Goal: Task Accomplishment & Management: Manage account settings

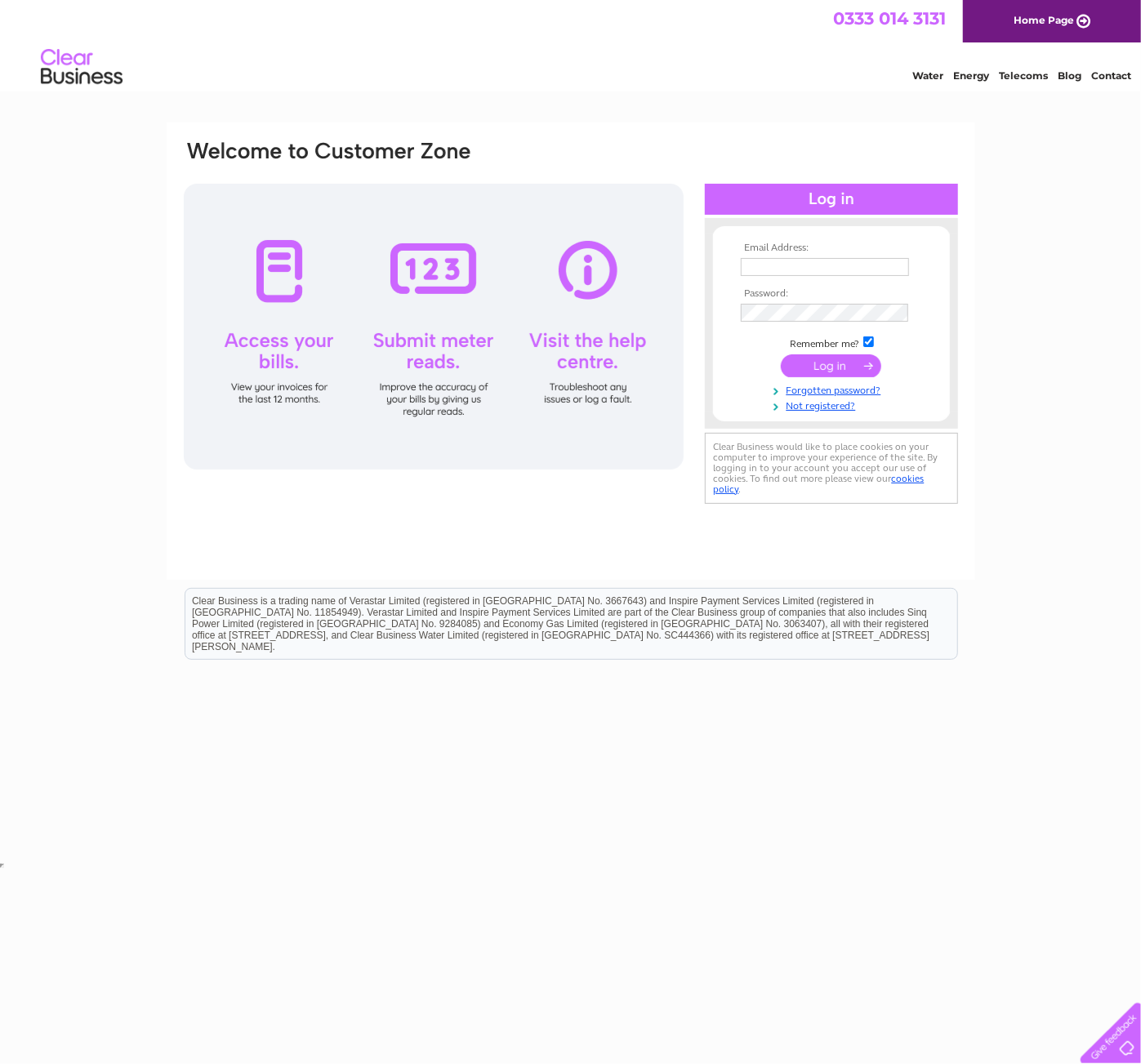
type input "finance@mre.medical.canon"
click at [862, 365] on input "submit" at bounding box center [831, 366] width 101 height 23
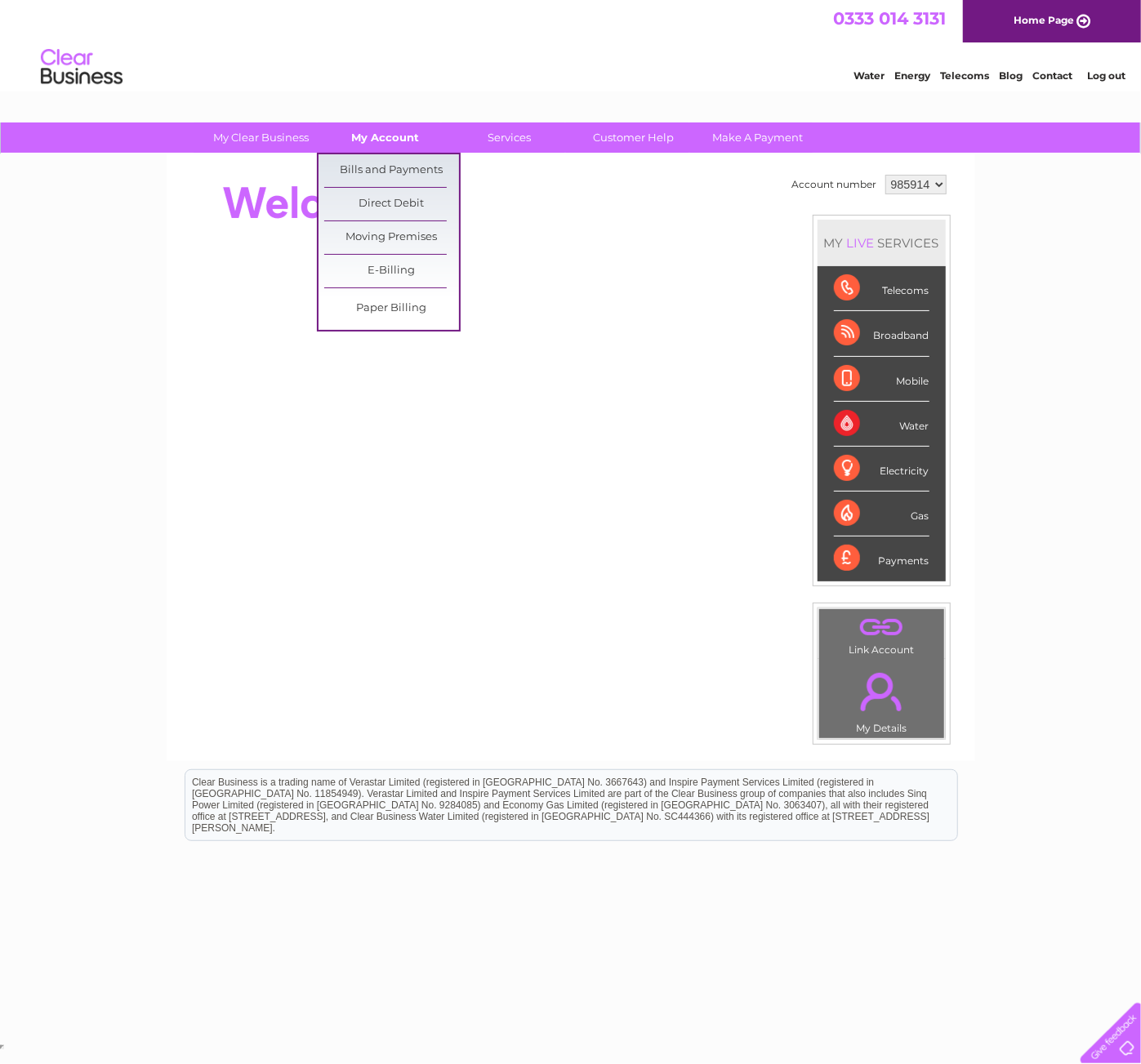
click at [371, 131] on link "My Account" at bounding box center [385, 137] width 135 height 30
click at [412, 171] on link "Bills and Payments" at bounding box center [392, 170] width 135 height 32
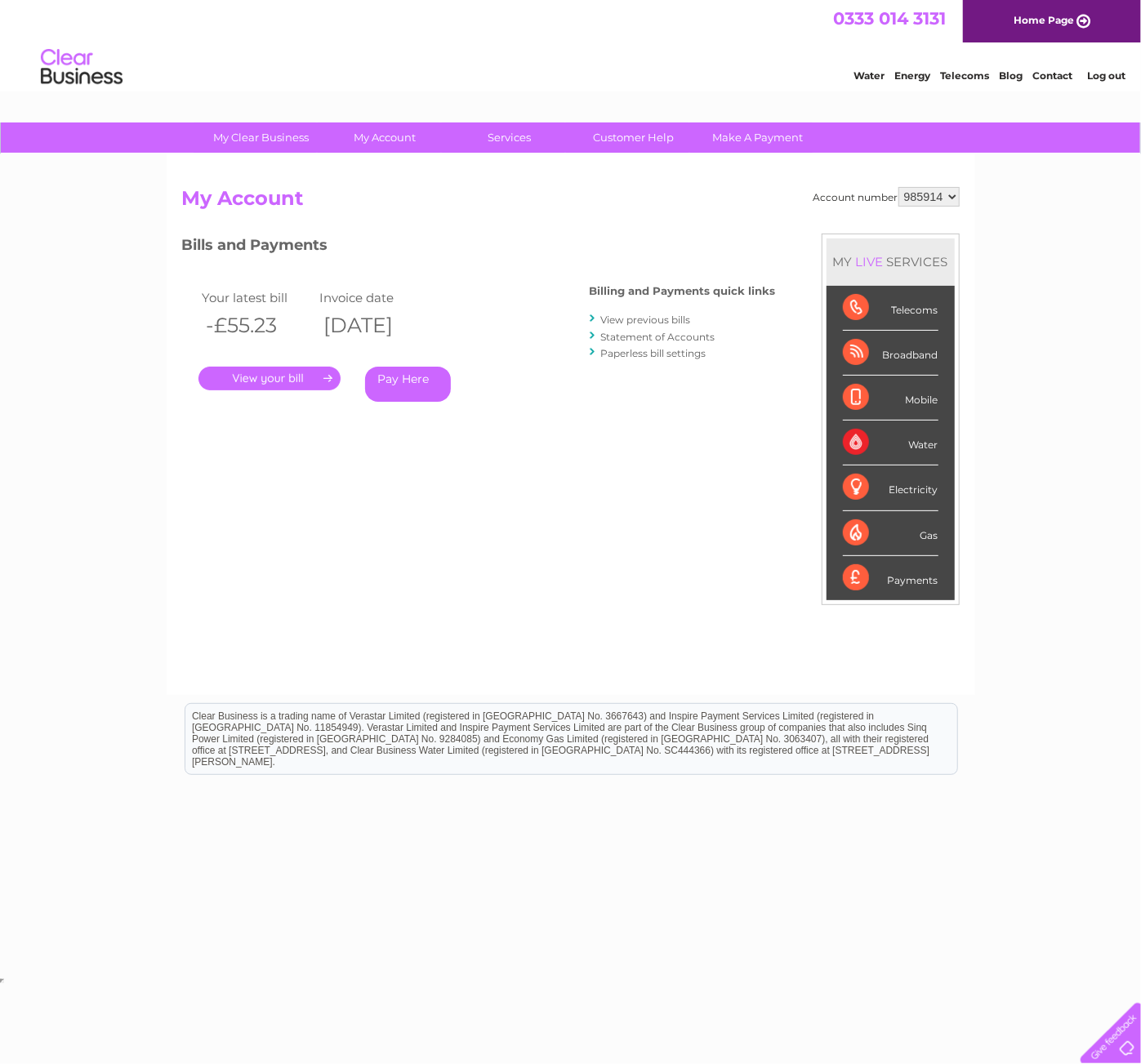
click at [654, 319] on link "View previous bills" at bounding box center [646, 319] width 90 height 12
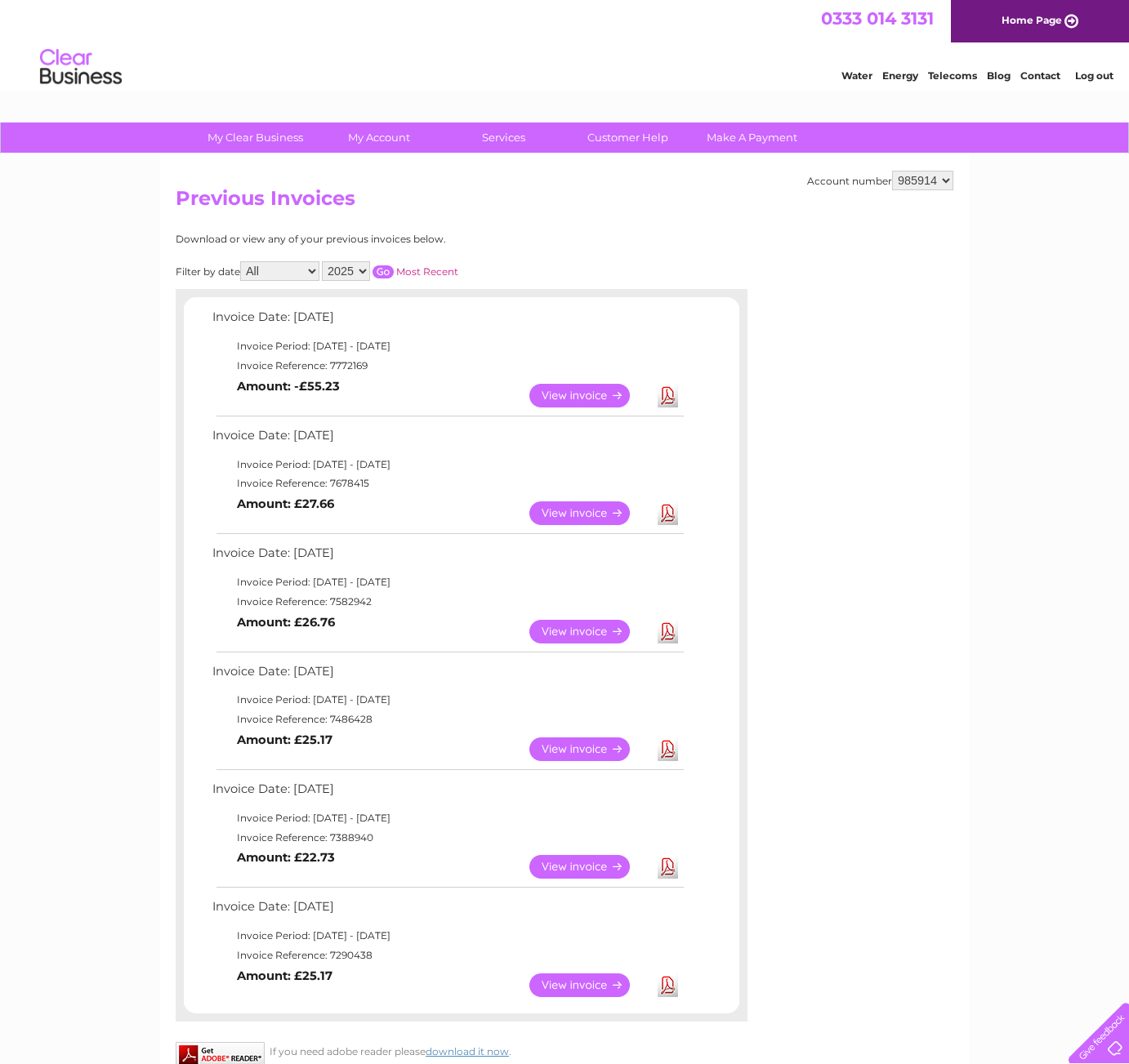
click at [1027, 22] on link "Home Page" at bounding box center [1039, 21] width 178 height 42
